Goal: Navigation & Orientation: Go to known website

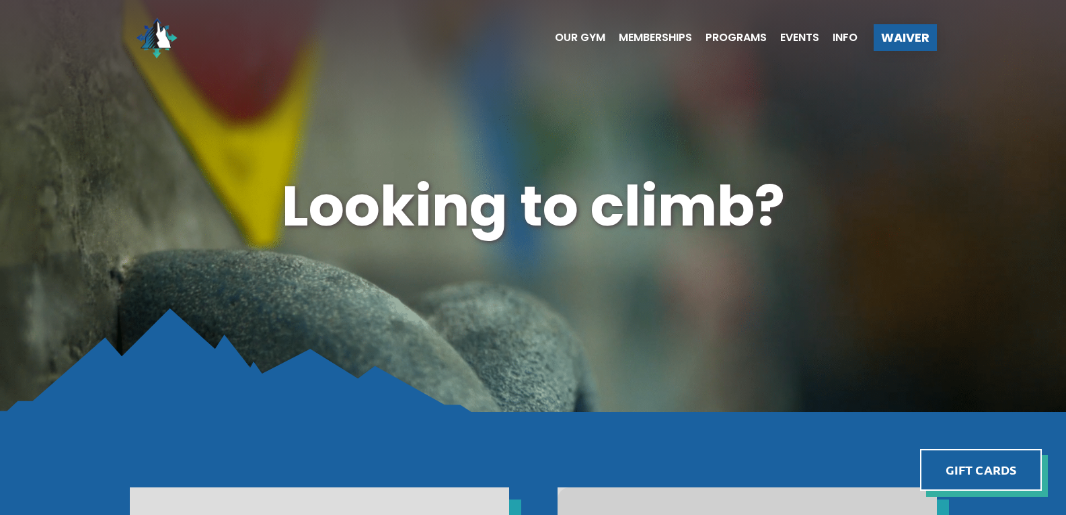
scroll to position [1345, 0]
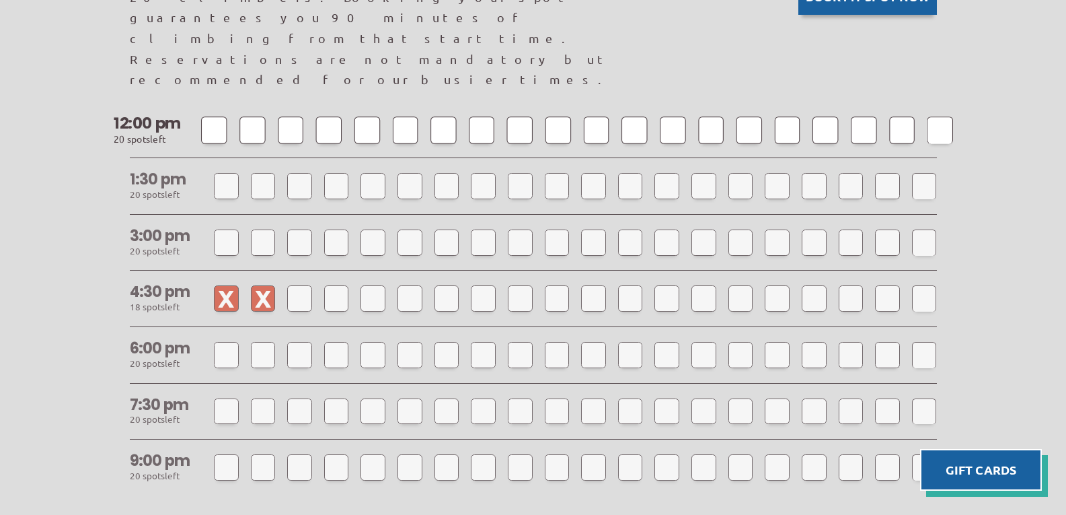
scroll to position [1211, 0]
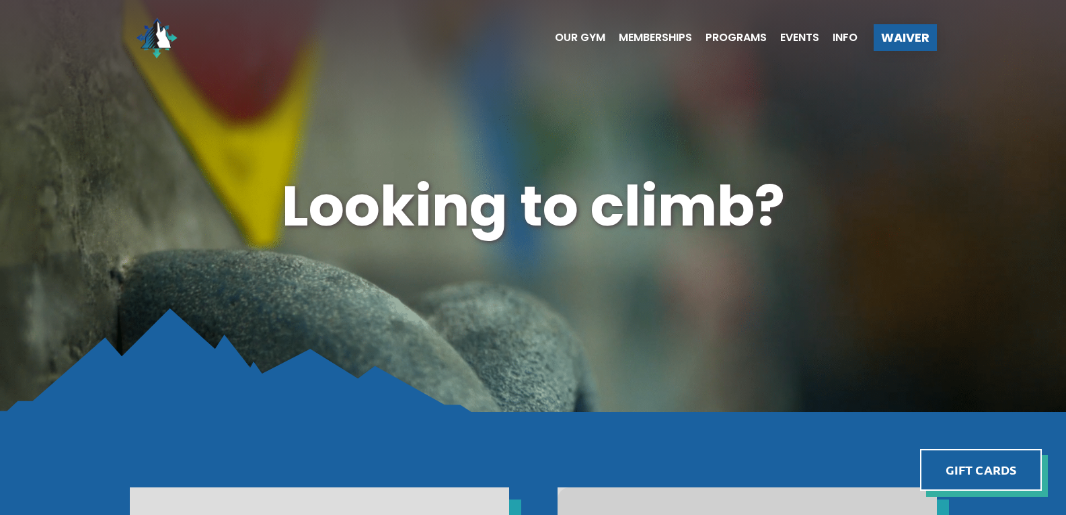
scroll to position [1211, 0]
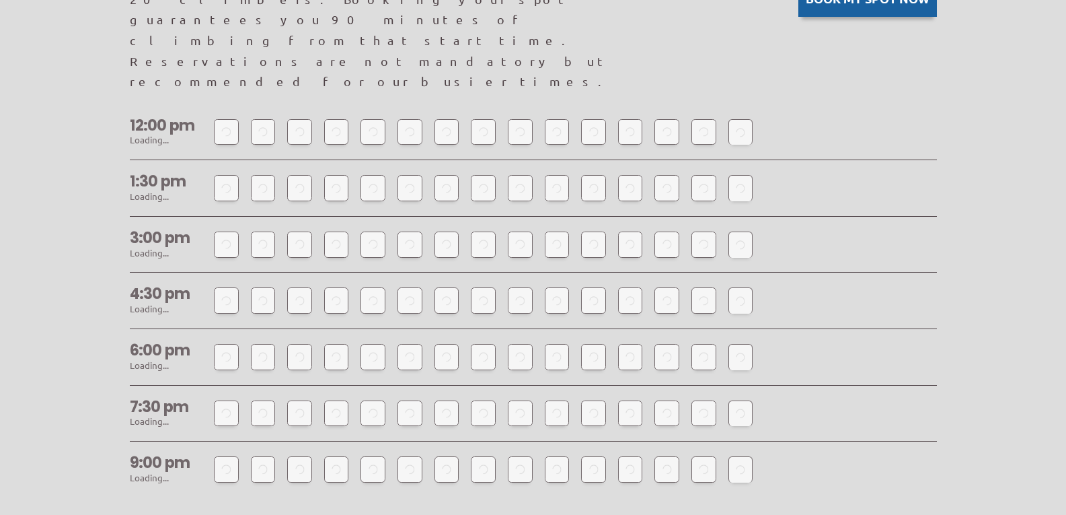
scroll to position [1211, 0]
